Goal: Contribute content: Add original content to the website for others to see

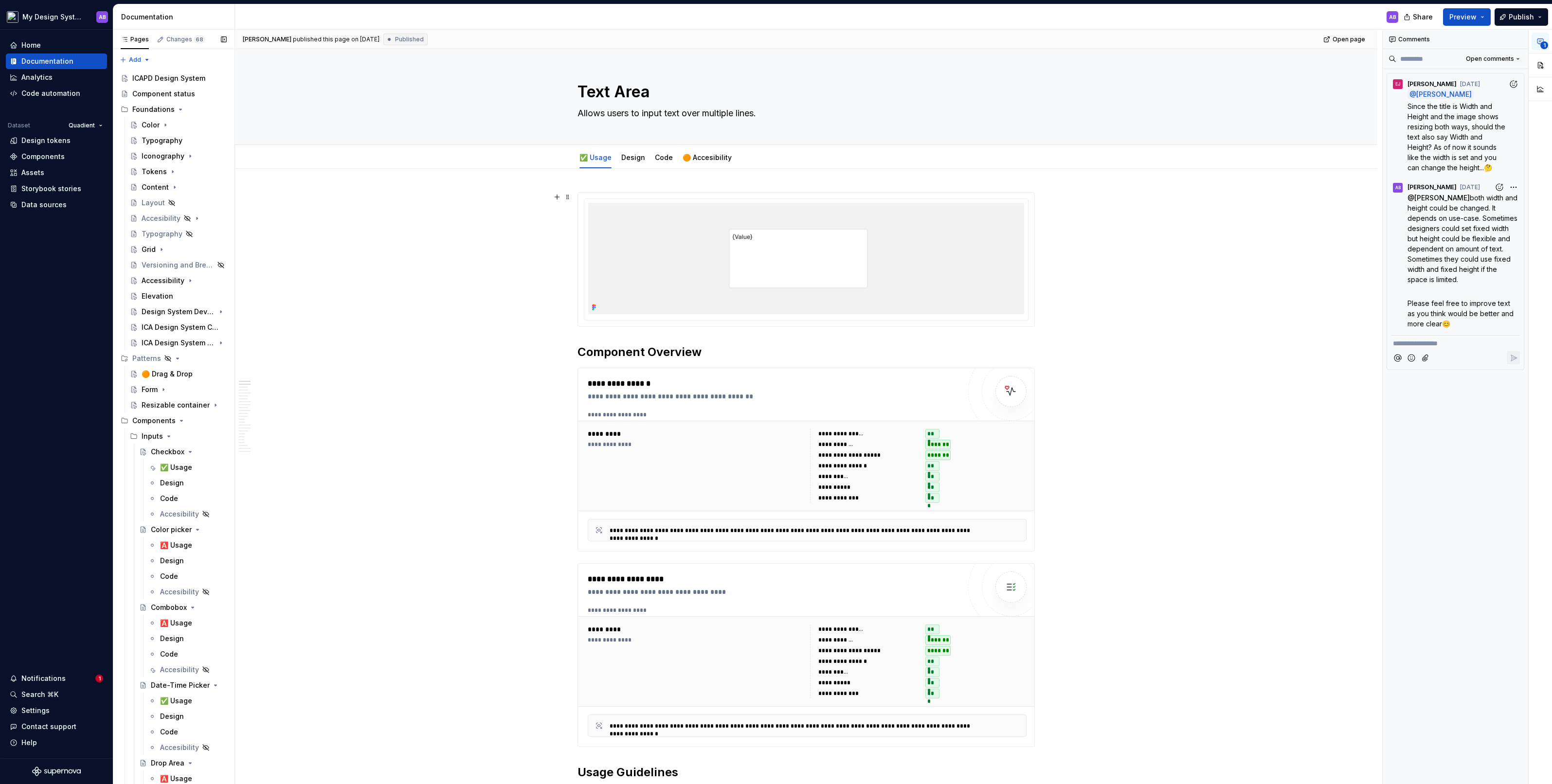
scroll to position [5024, 0]
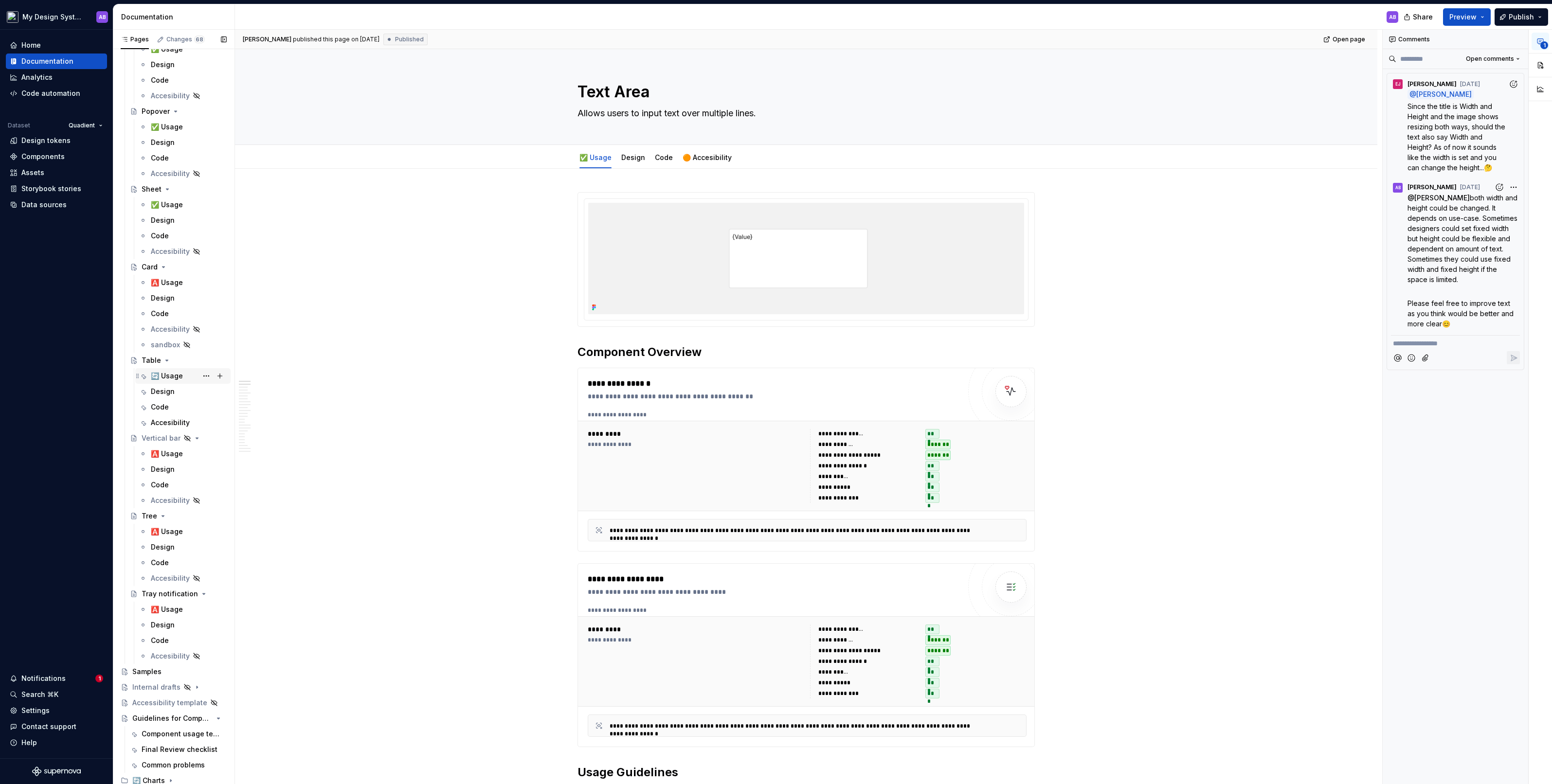
click at [168, 376] on div "🔄 Usage" at bounding box center [166, 376] width 32 height 10
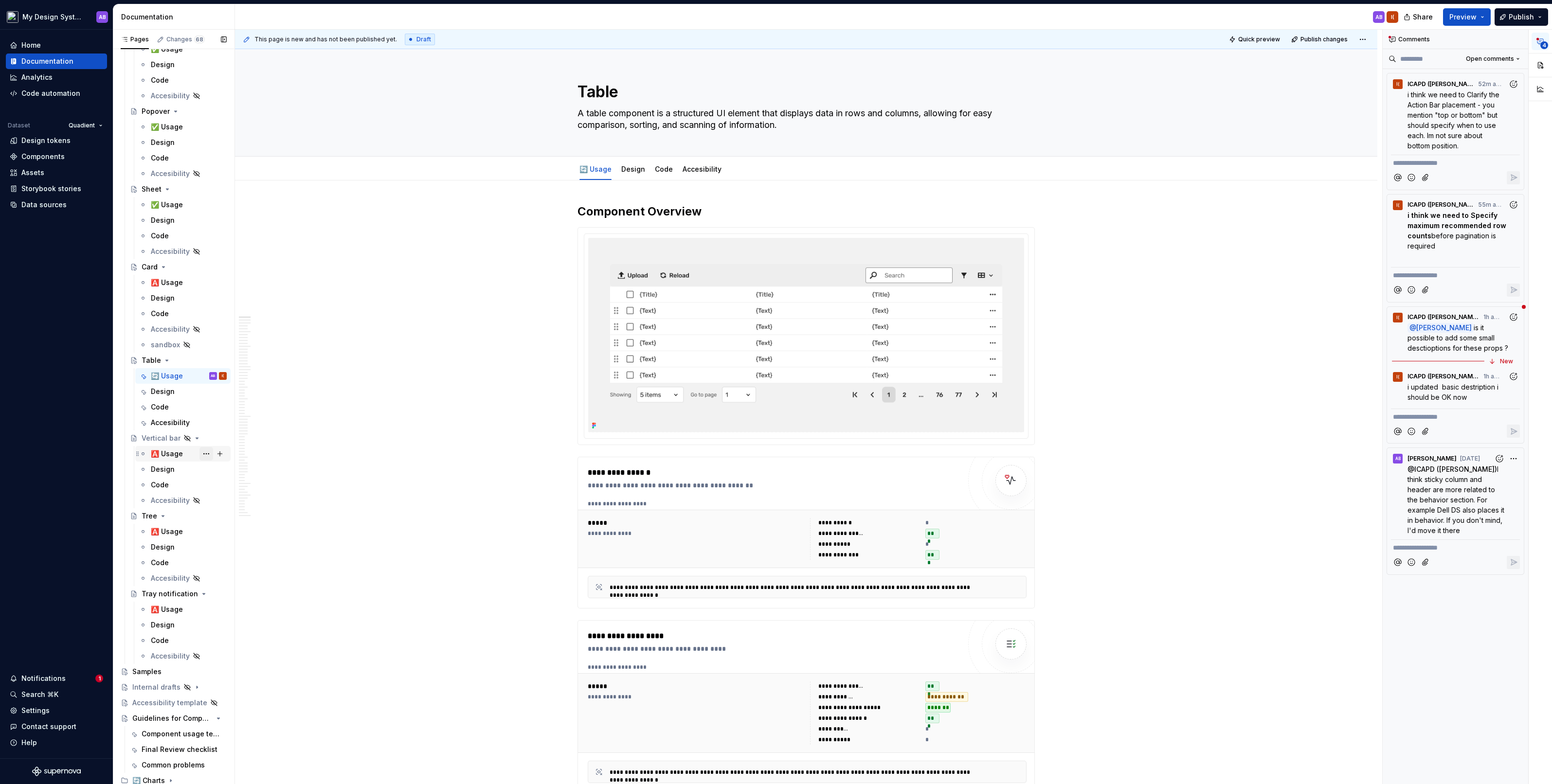
click at [208, 452] on button "Page tree" at bounding box center [206, 453] width 14 height 14
click at [231, 471] on div "Rename tab" at bounding box center [265, 468] width 95 height 10
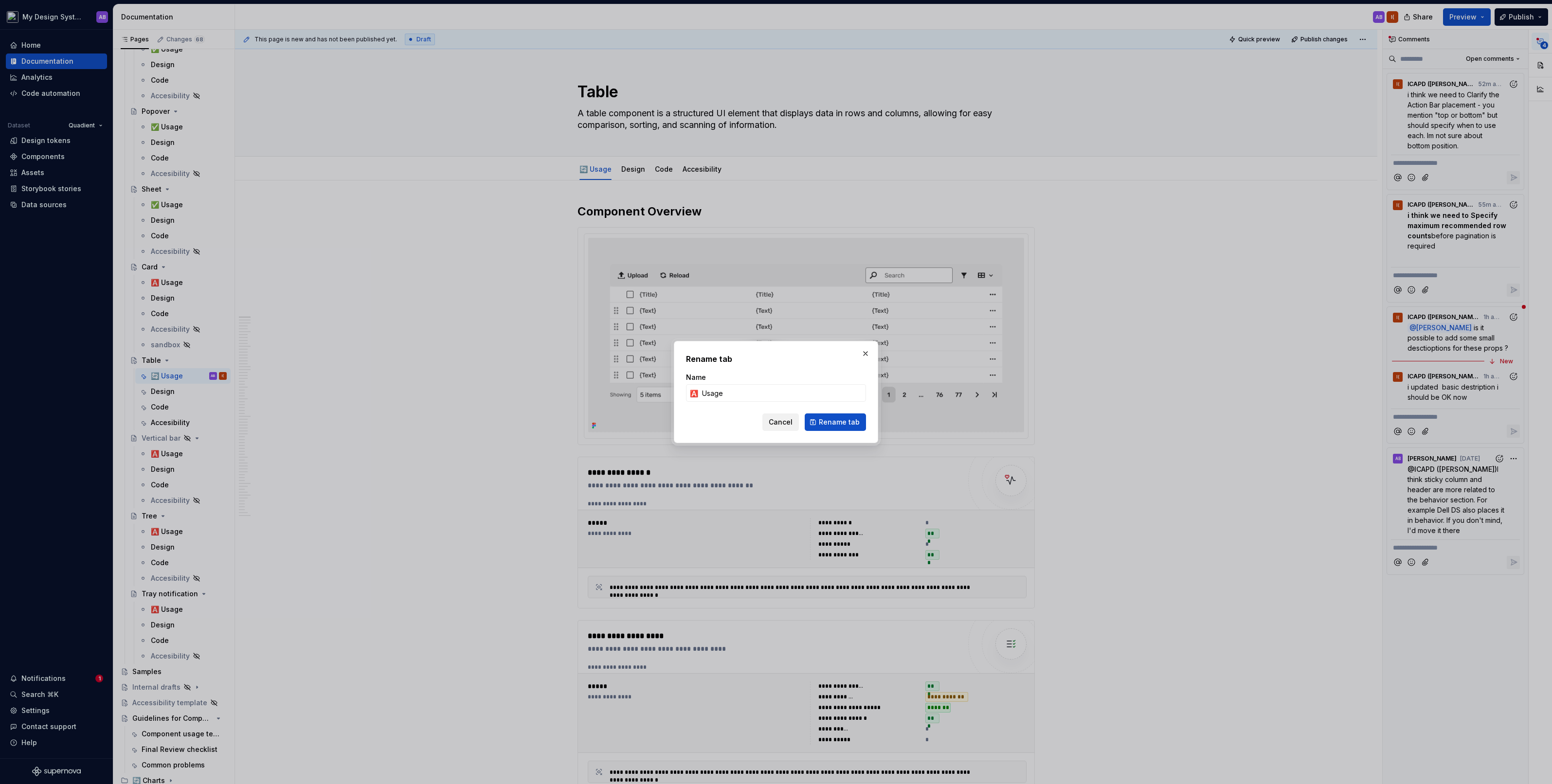
click at [790, 418] on span "Cancel" at bounding box center [781, 422] width 24 height 10
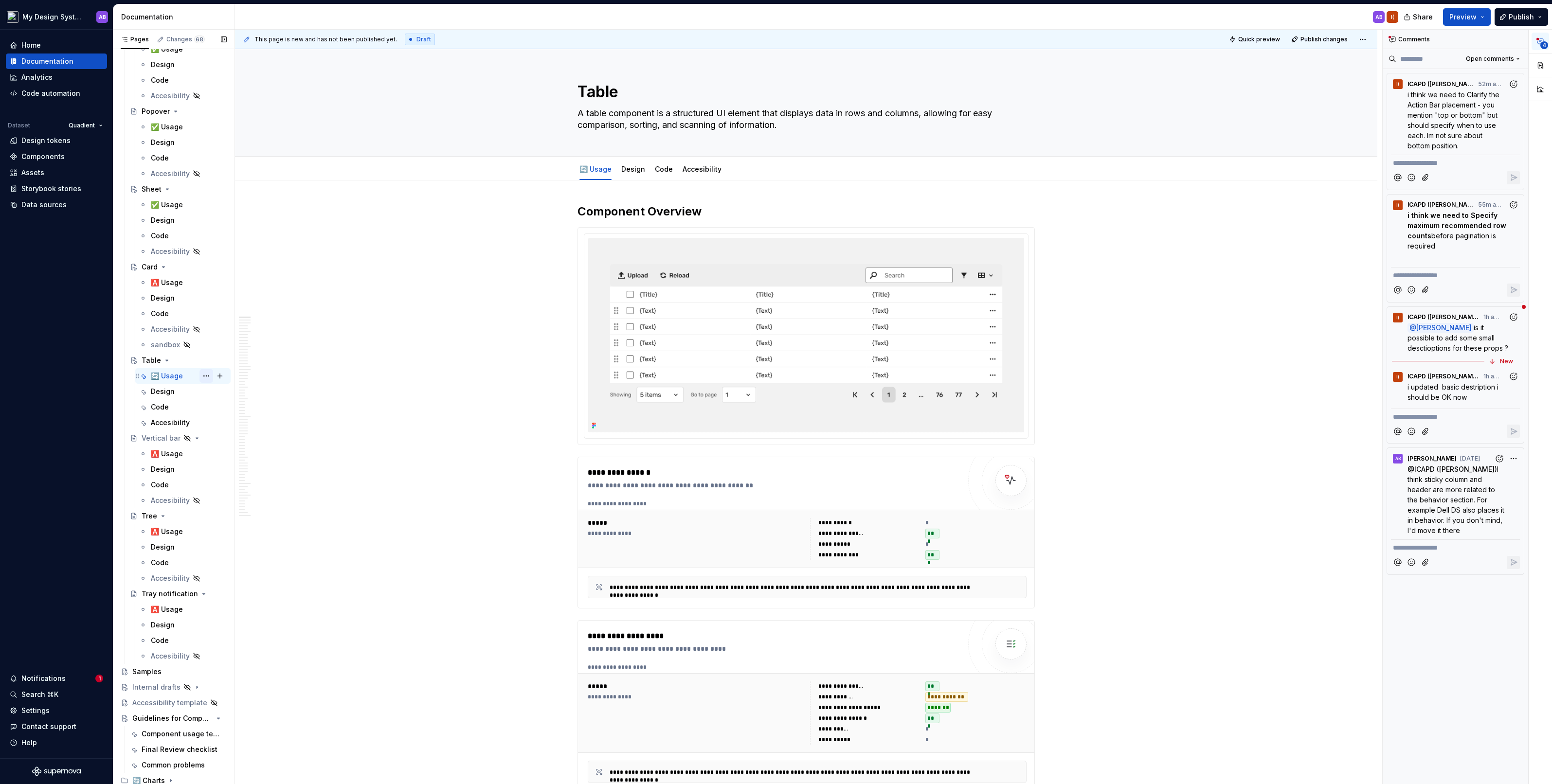
click at [205, 370] on button "Page tree" at bounding box center [206, 376] width 14 height 14
type textarea "*"
click at [229, 390] on div "Rename tab" at bounding box center [265, 391] width 95 height 10
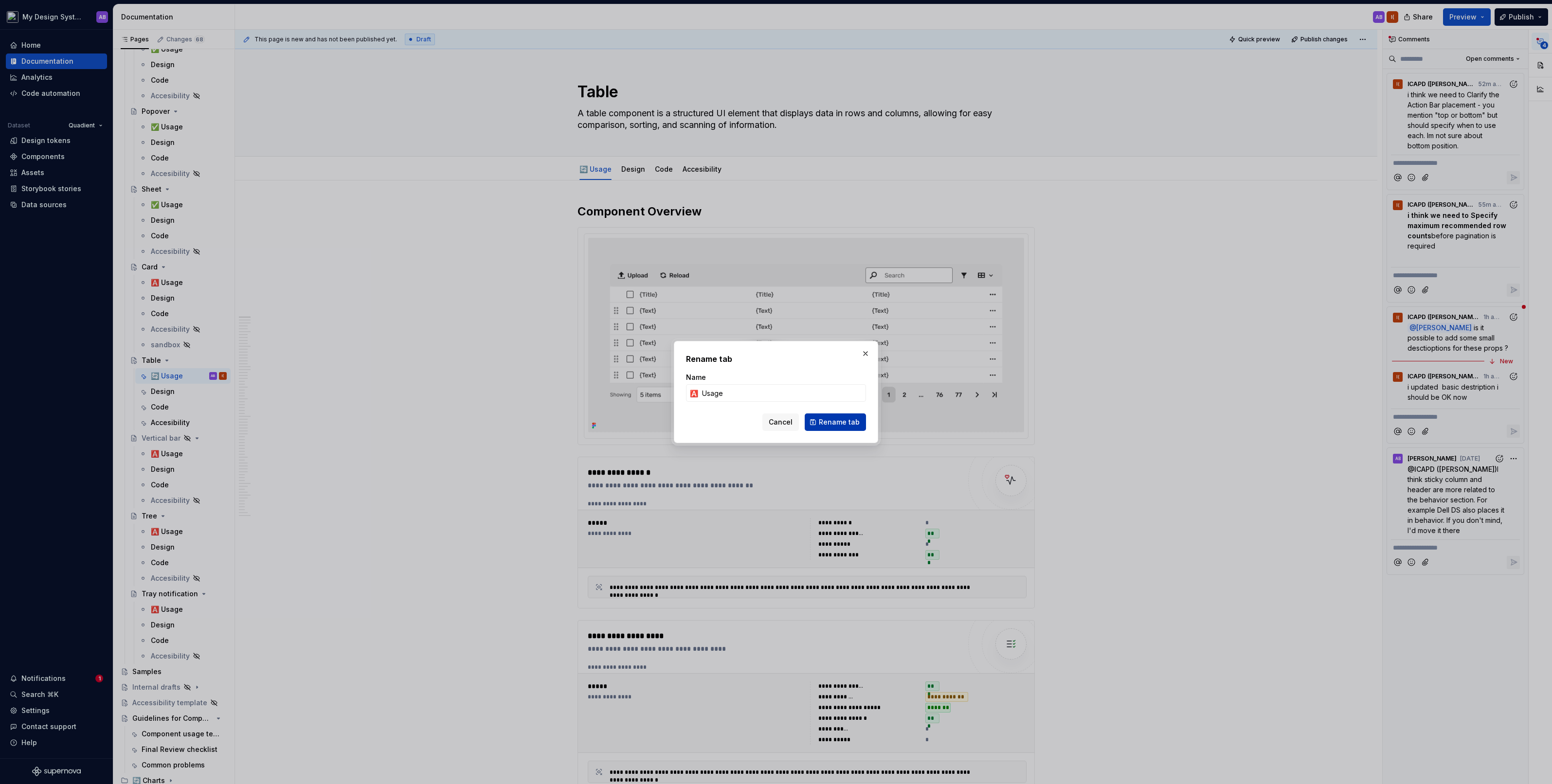
type input "🅰️ Usage"
click at [843, 423] on span "Rename tab" at bounding box center [839, 422] width 41 height 10
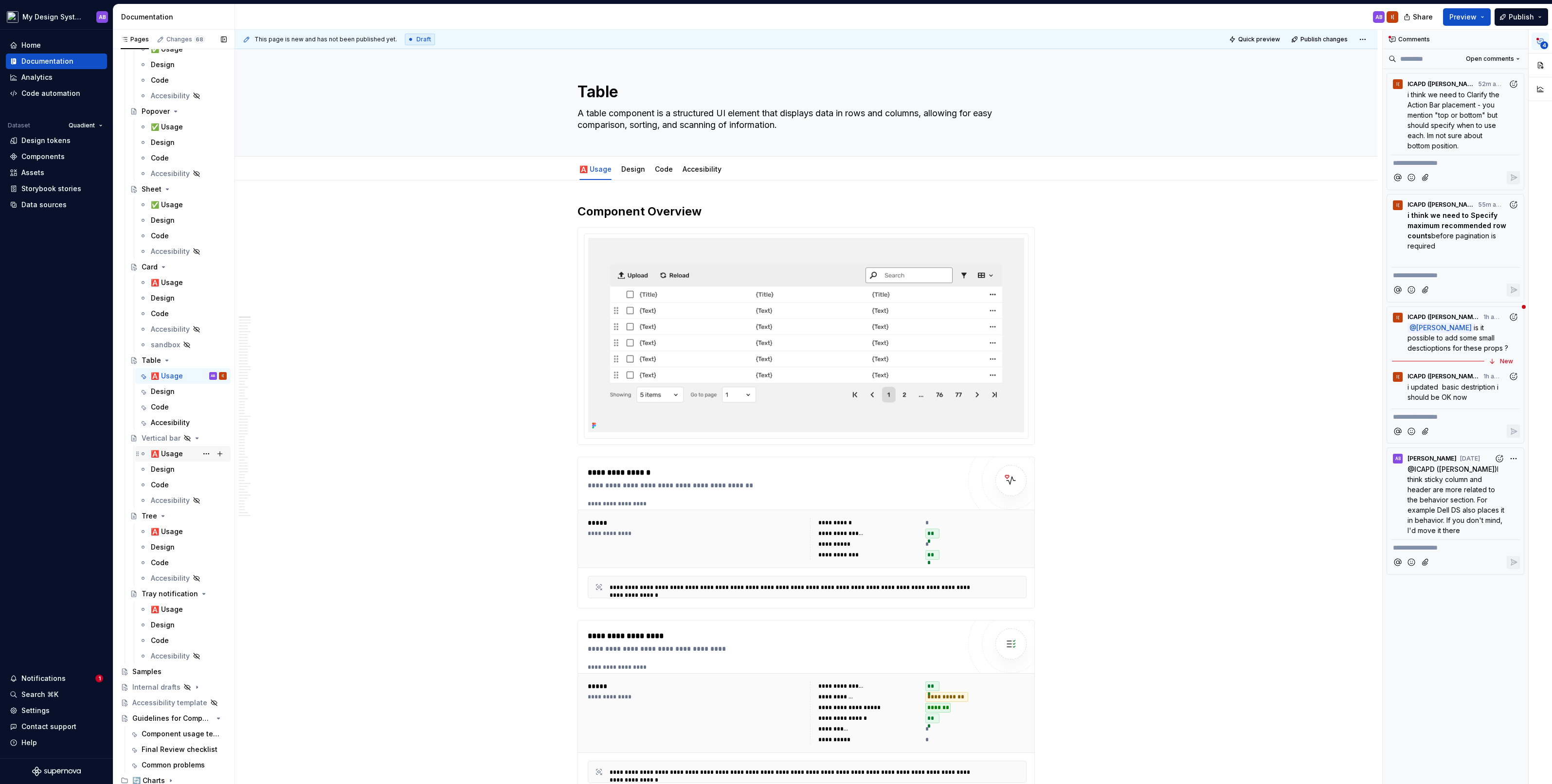
click at [160, 447] on div "🅰️ Usage" at bounding box center [189, 453] width 76 height 14
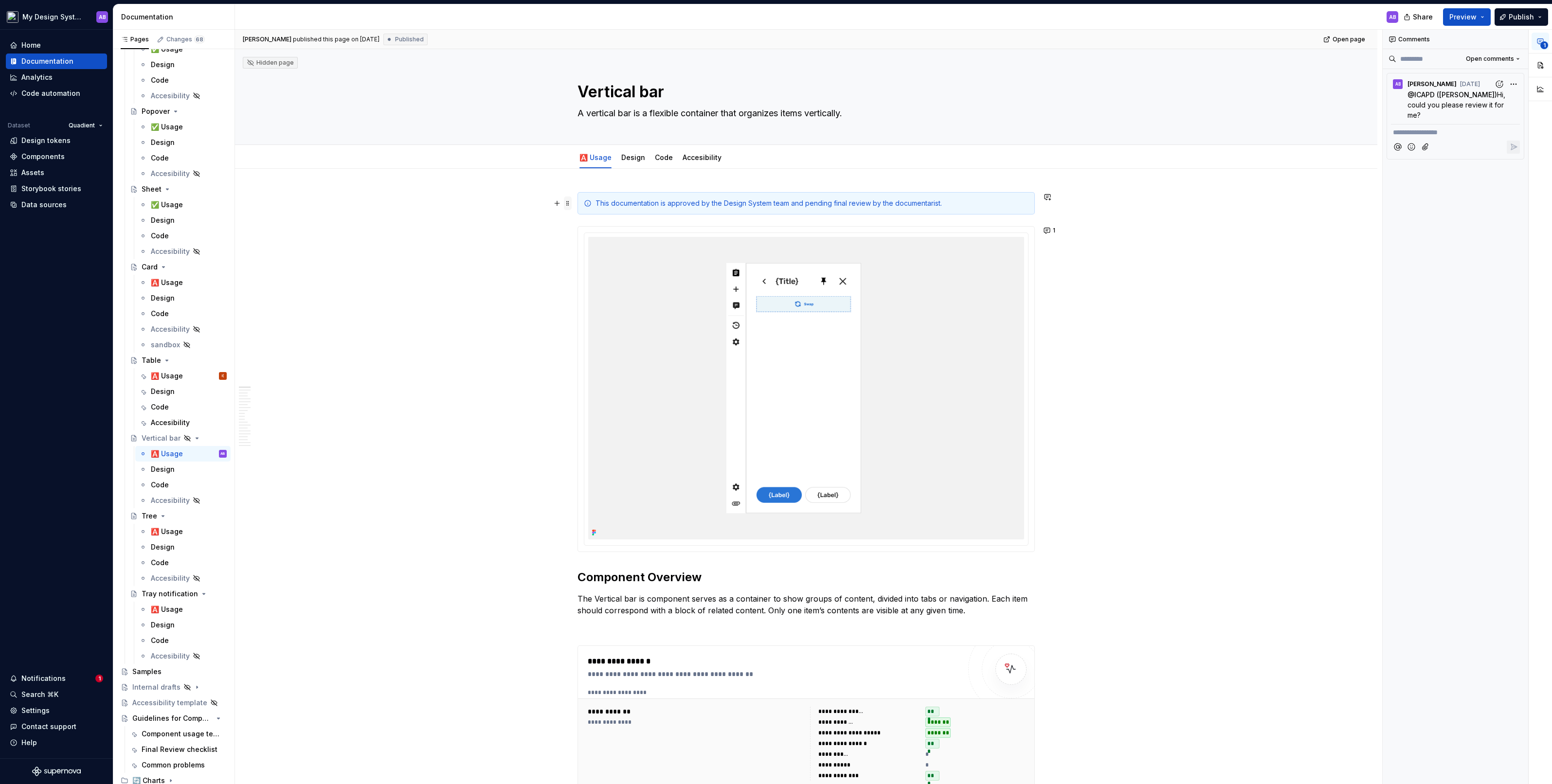
click at [571, 203] on span at bounding box center [568, 203] width 8 height 14
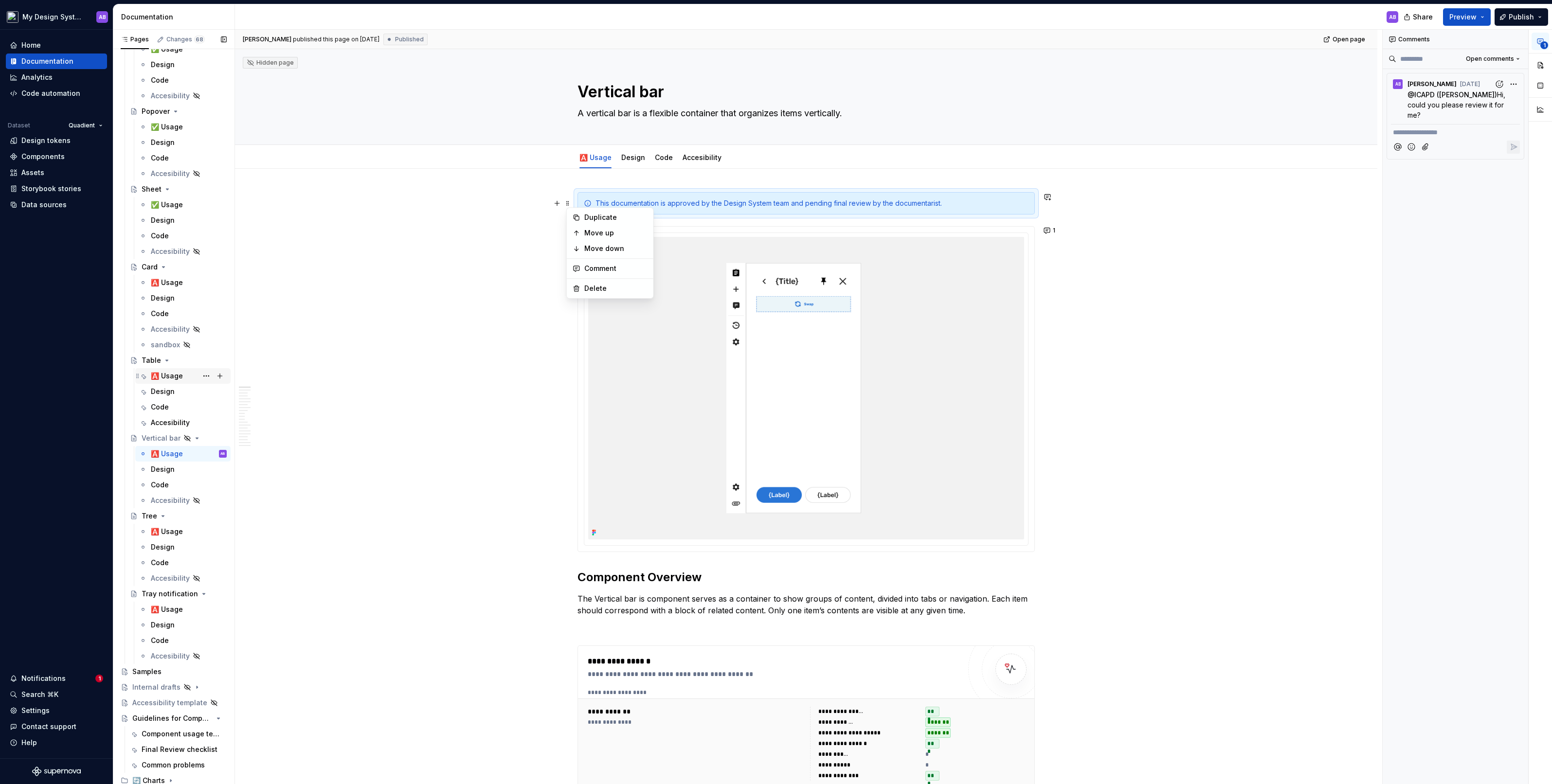
click at [168, 373] on div "🅰️ Usage" at bounding box center [166, 376] width 32 height 10
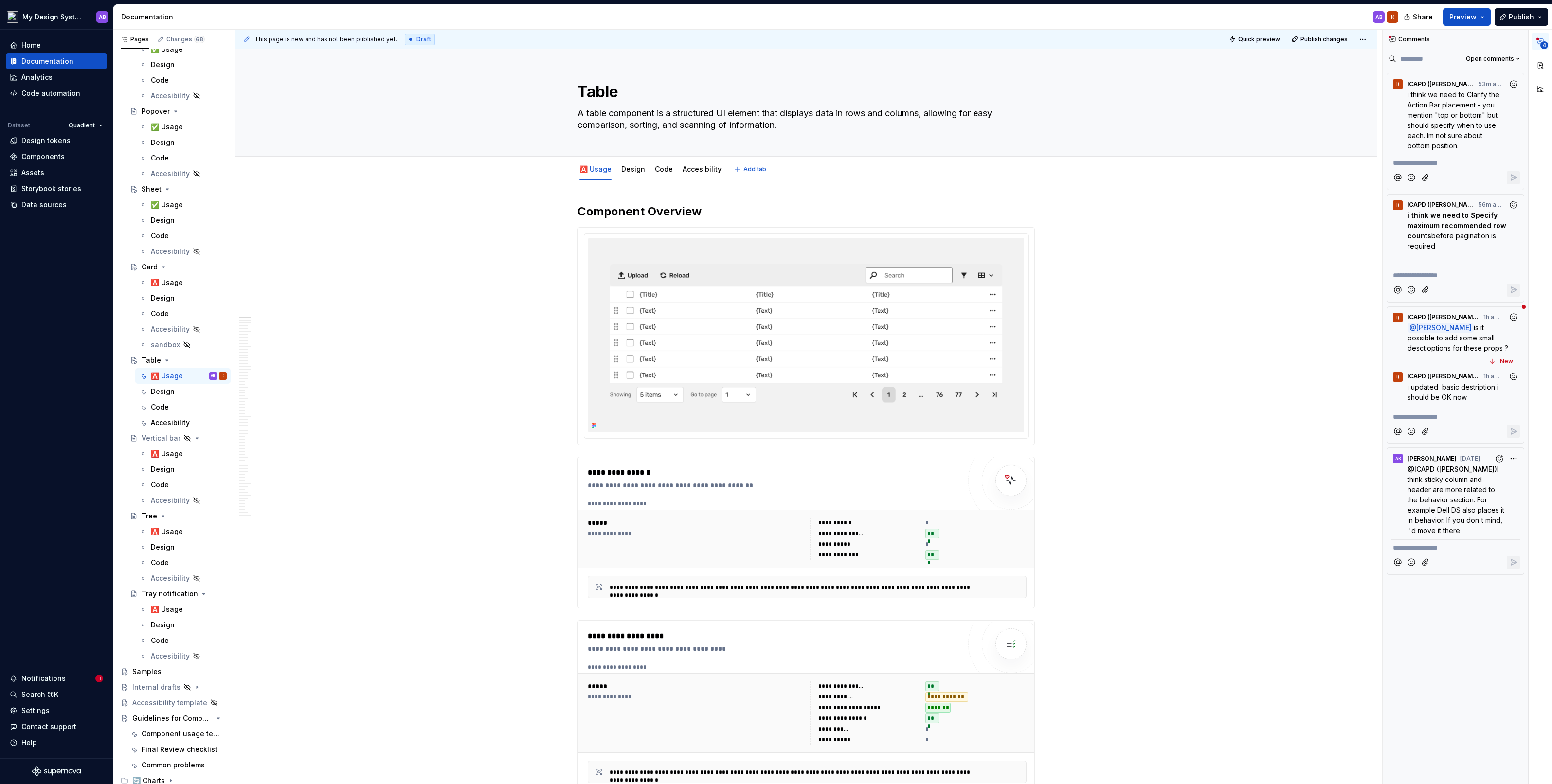
type textarea "*"
click at [559, 212] on button "button" at bounding box center [557, 211] width 14 height 14
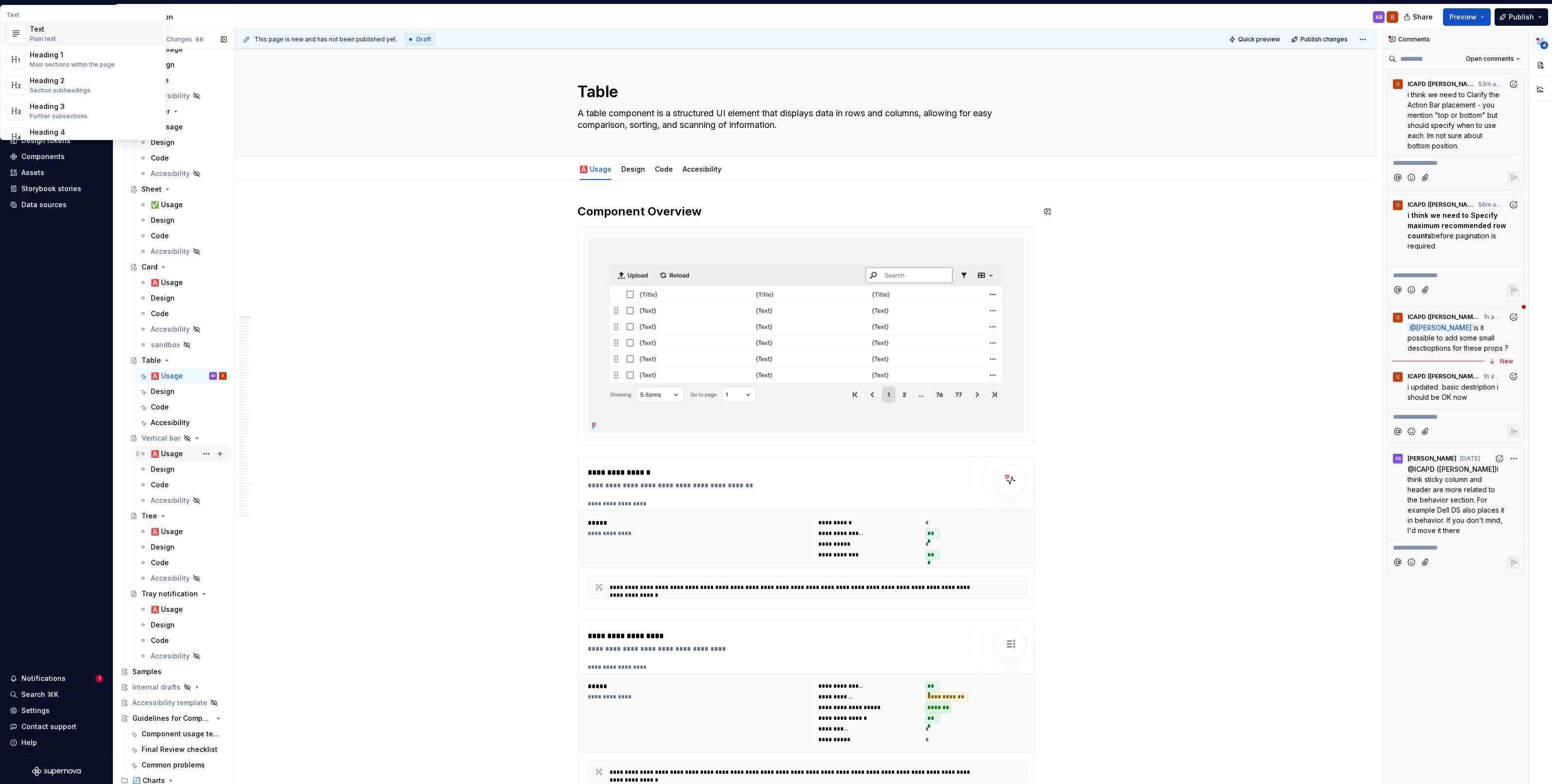
click at [167, 455] on div "🅰️ Usage" at bounding box center [166, 453] width 32 height 10
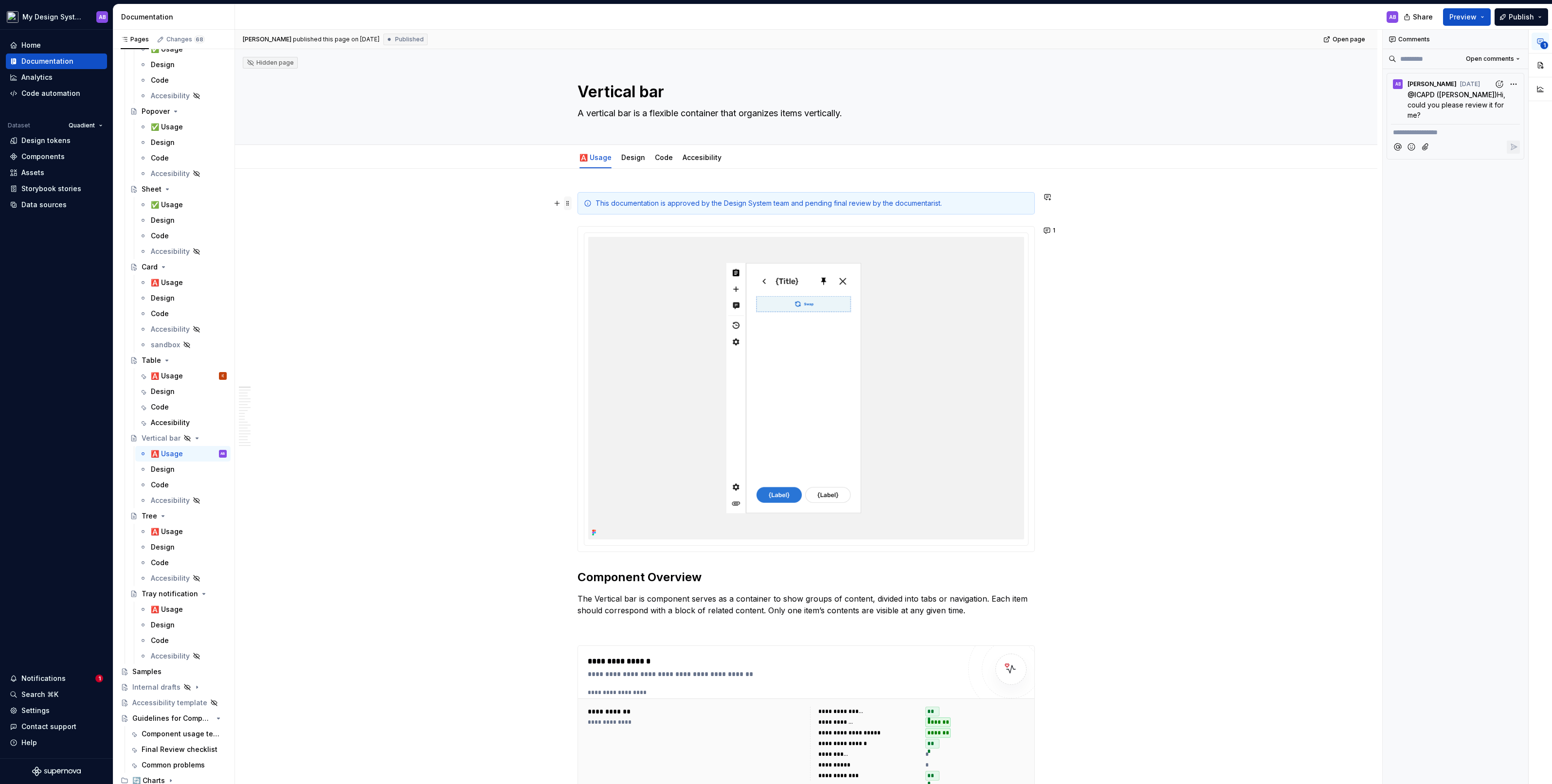
click at [568, 204] on span at bounding box center [568, 203] width 8 height 14
click at [180, 375] on div "🅰️ Usage I(" at bounding box center [189, 376] width 76 height 14
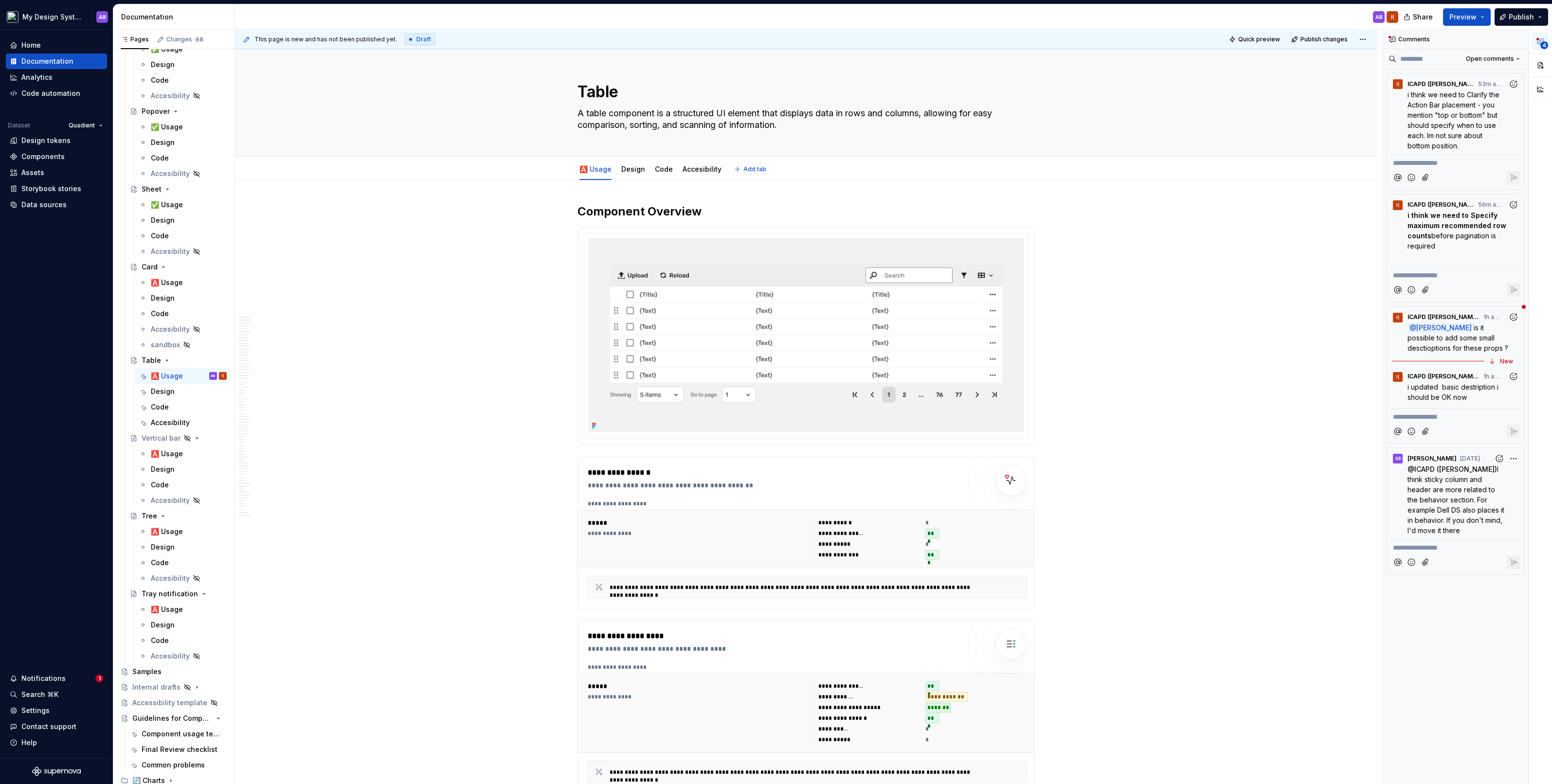
type textarea "*"
click at [560, 214] on button "button" at bounding box center [557, 211] width 14 height 14
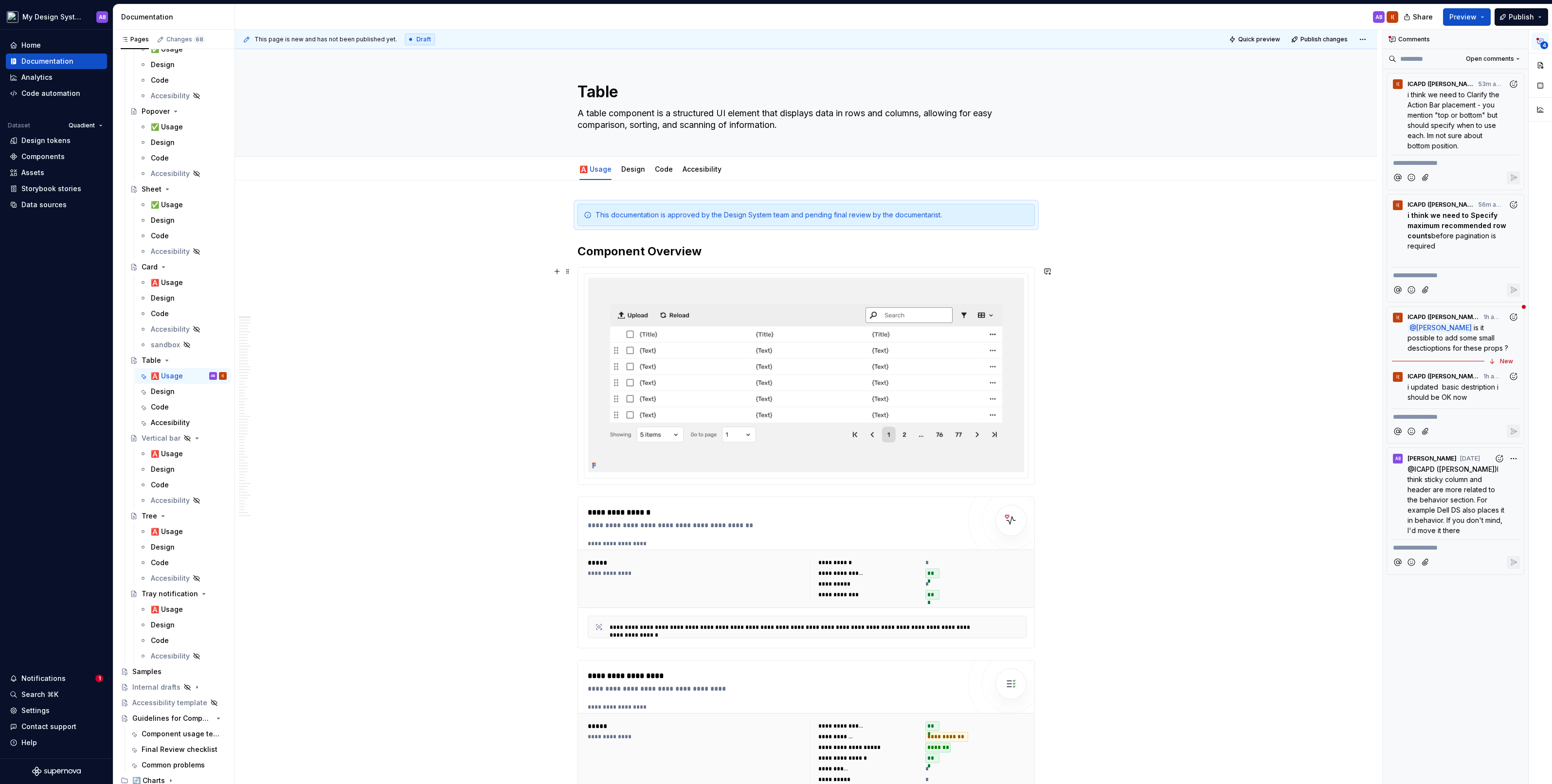
click at [1328, 44] on button "Publish changes" at bounding box center [1320, 39] width 64 height 14
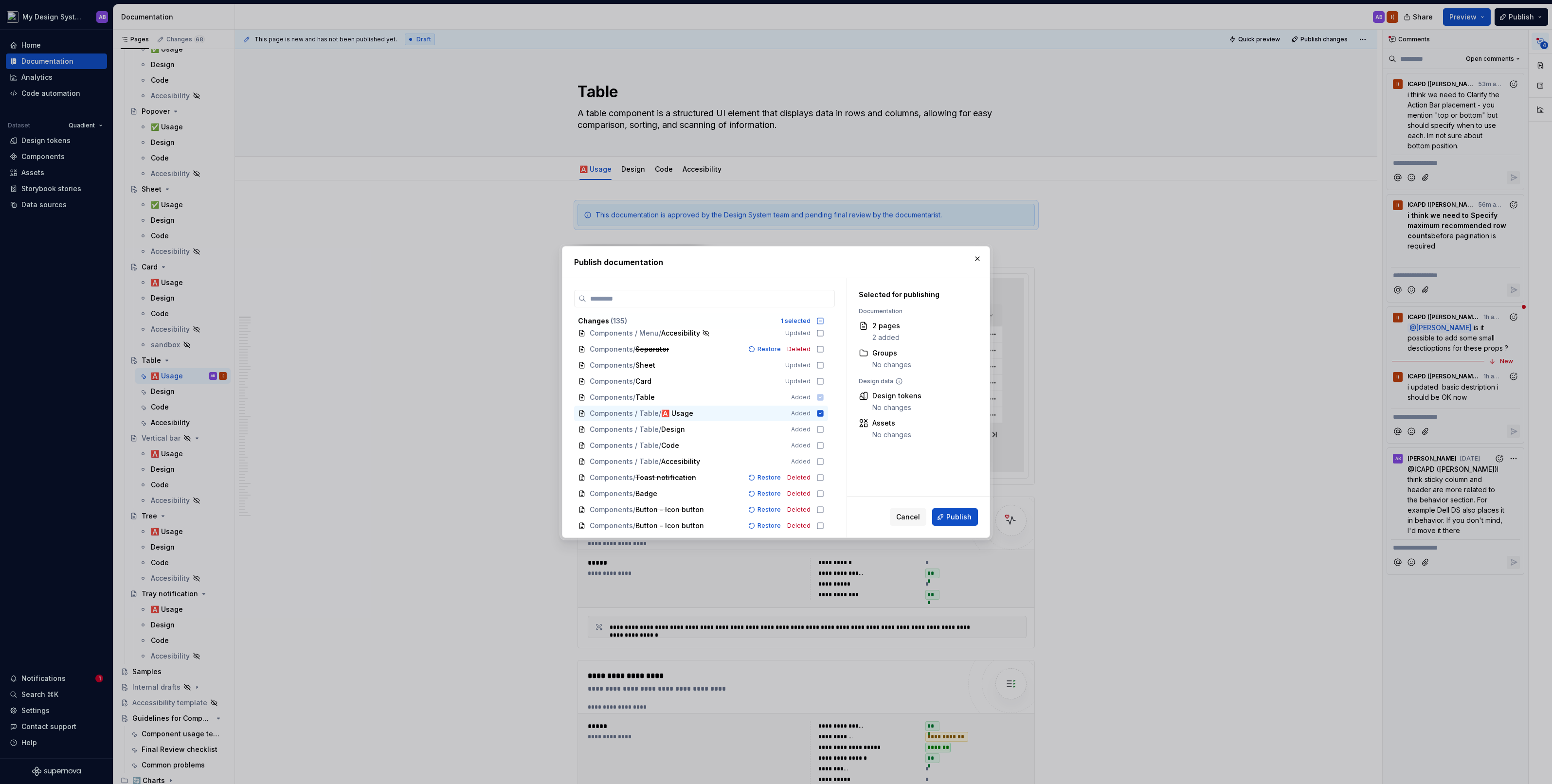
scroll to position [1582, 0]
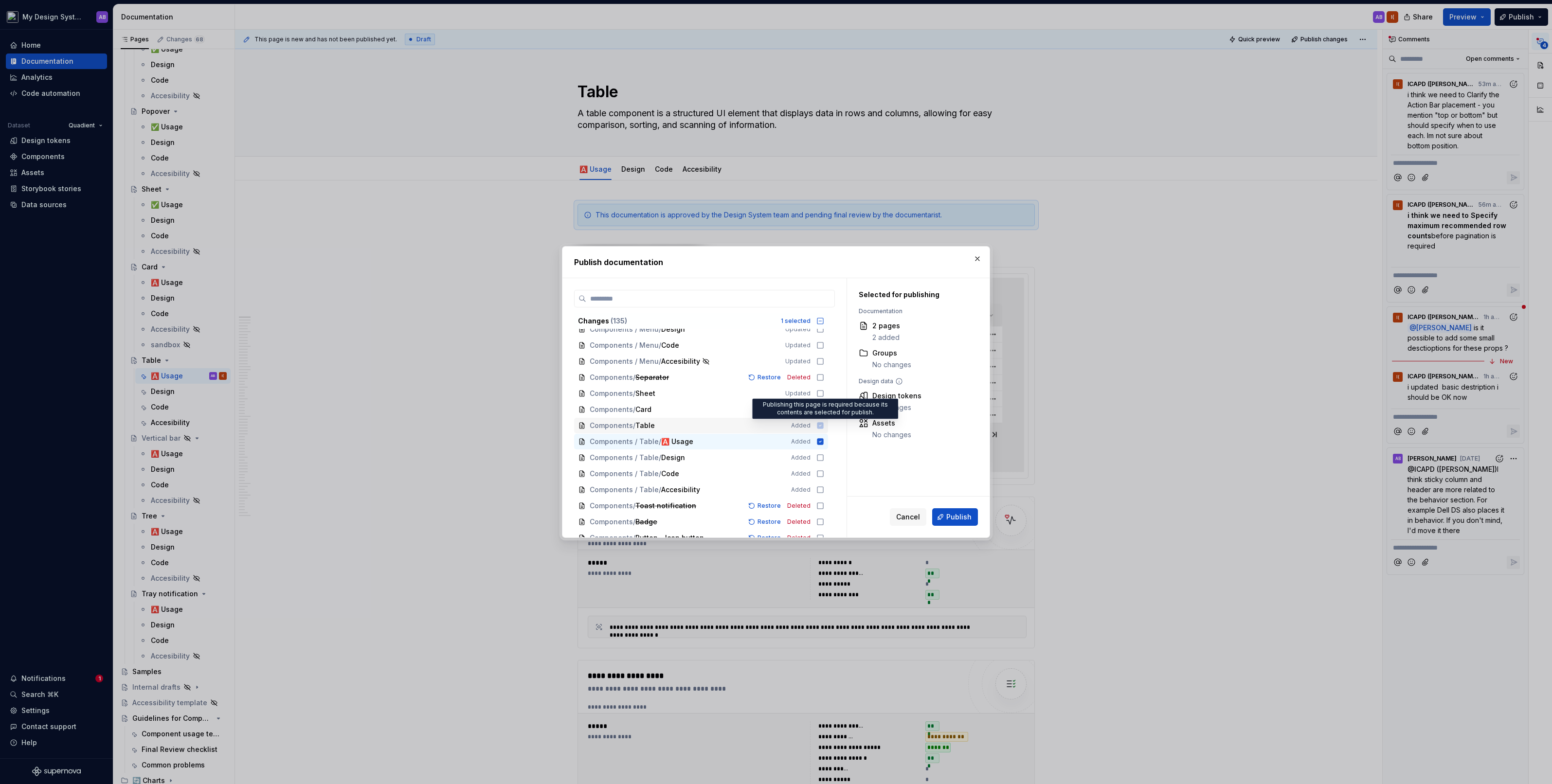
click at [824, 422] on icon at bounding box center [821, 425] width 6 height 6
click at [824, 456] on icon at bounding box center [820, 457] width 8 height 8
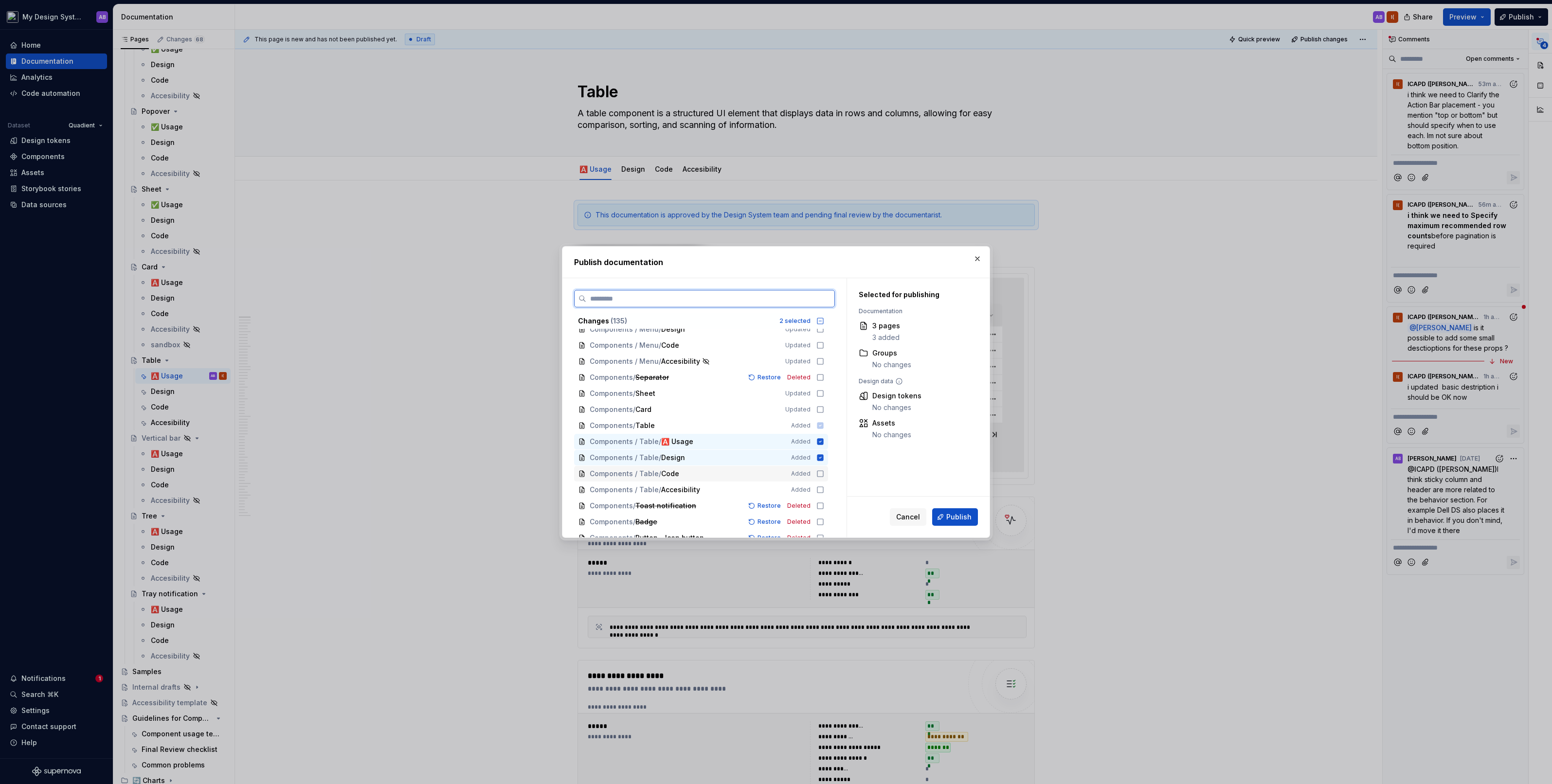
click at [824, 471] on icon at bounding box center [820, 473] width 8 height 8
click at [824, 489] on icon at bounding box center [820, 490] width 8 height 8
click at [974, 519] on button "Publish" at bounding box center [955, 517] width 46 height 17
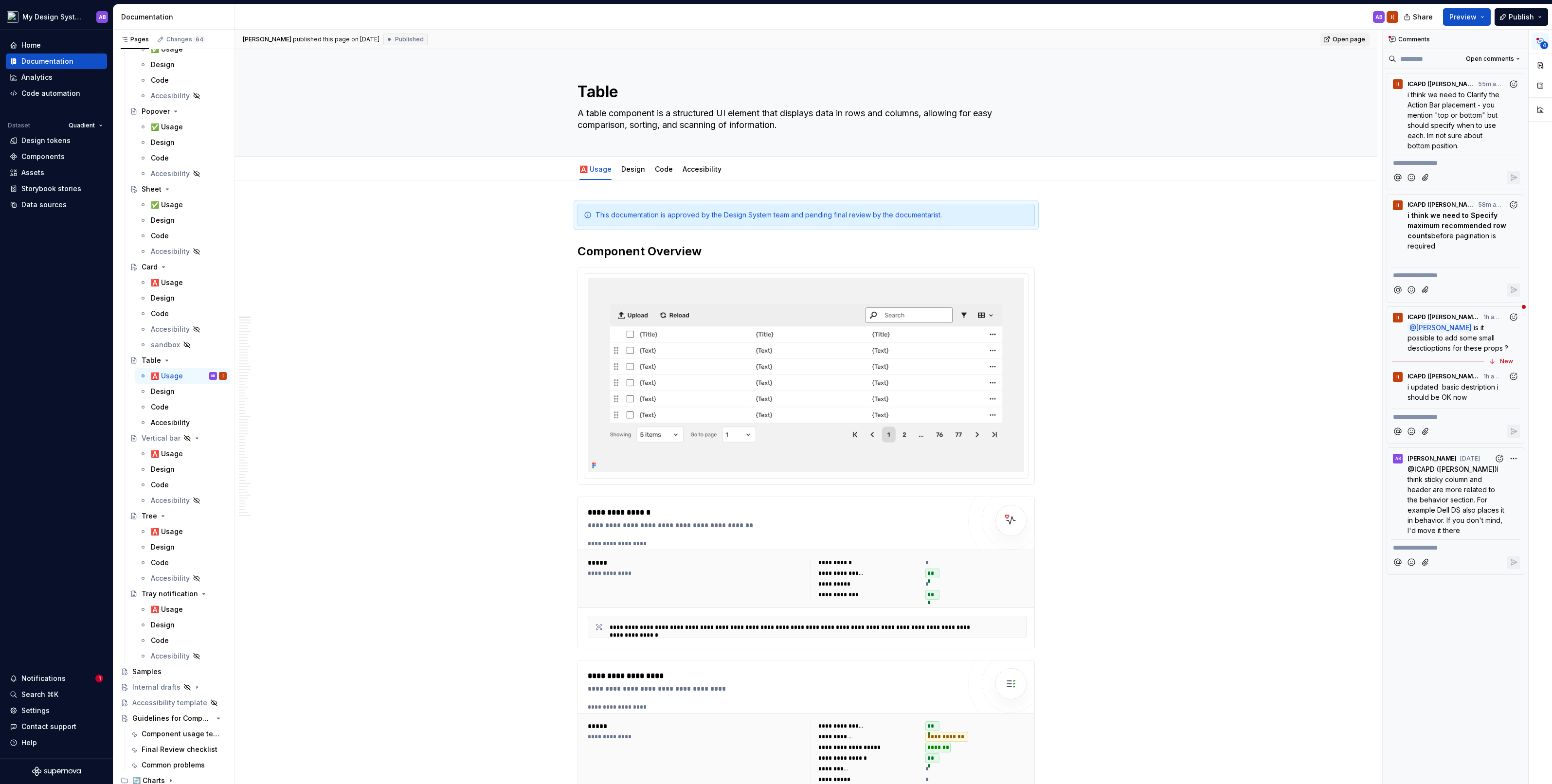
click at [1354, 40] on span "Open page" at bounding box center [1349, 39] width 33 height 8
type textarea "*"
